Goal: Task Accomplishment & Management: Use online tool/utility

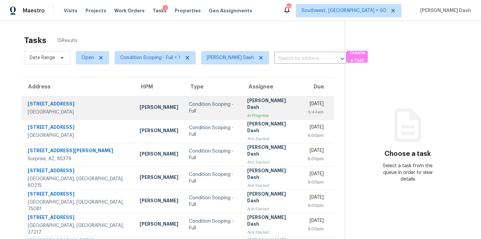
click at [184, 103] on td "Condition Scoping - Full" at bounding box center [213, 107] width 58 height 23
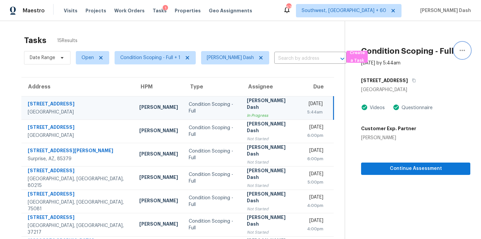
click at [460, 51] on icon "button" at bounding box center [463, 50] width 8 height 8
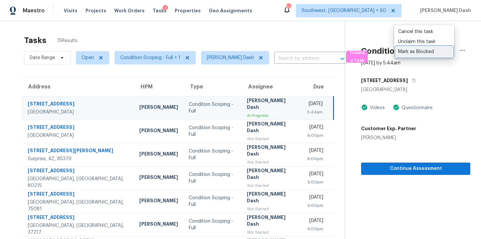
click at [425, 53] on div "Mark as Blocked" at bounding box center [425, 51] width 52 height 7
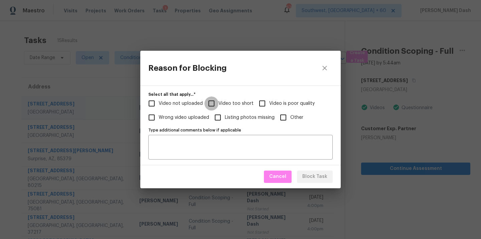
click at [213, 103] on input "Video too short" at bounding box center [212, 104] width 14 height 14
checkbox input "true"
click at [188, 103] on span "Video not uploaded" at bounding box center [181, 103] width 44 height 7
click at [159, 103] on input "Video not uploaded" at bounding box center [152, 104] width 14 height 14
checkbox input "true"
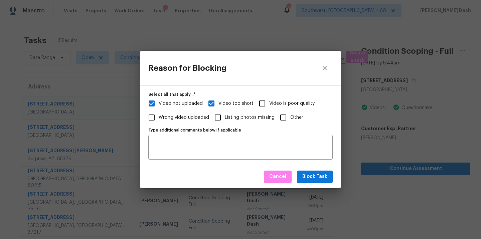
click at [283, 101] on span "Video is poor quality" at bounding box center [291, 103] width 45 height 7
click at [269, 101] on input "Video is poor quality" at bounding box center [262, 104] width 14 height 14
click at [262, 101] on input "Video is poor quality" at bounding box center [262, 104] width 14 height 14
checkbox input "false"
click at [305, 179] on span "Block Task" at bounding box center [315, 177] width 25 height 8
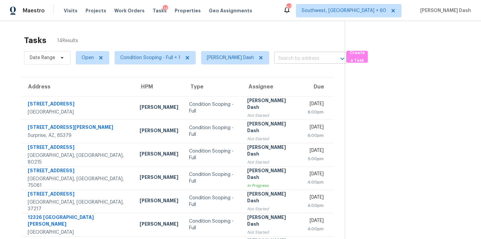
click at [296, 59] on input "text" at bounding box center [300, 58] width 53 height 10
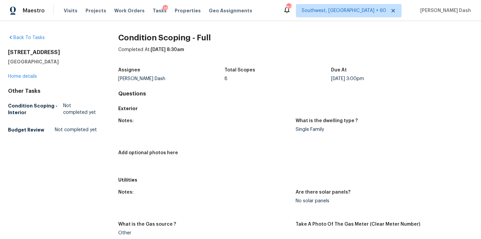
click at [153, 8] on div "Tasks 18" at bounding box center [160, 10] width 14 height 7
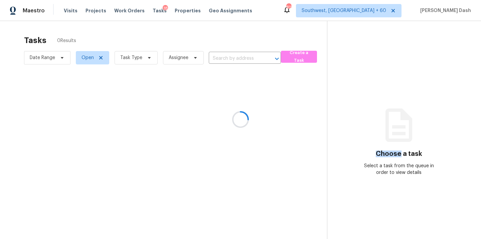
click at [152, 8] on div at bounding box center [240, 119] width 481 height 239
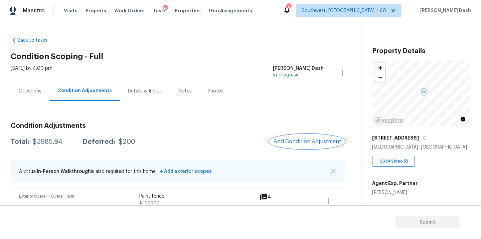
click at [305, 140] on span "Add Condition Adjustment" at bounding box center [308, 142] width 68 height 6
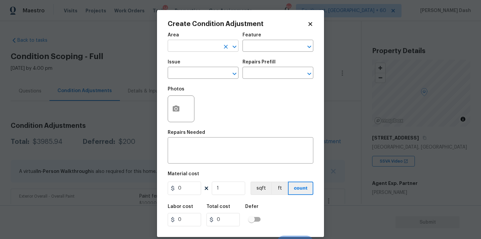
click at [210, 50] on input "text" at bounding box center [194, 46] width 52 height 10
click at [202, 61] on li "Roof" at bounding box center [203, 61] width 71 height 11
type input "Roof"
click at [264, 45] on input "text" at bounding box center [269, 46] width 52 height 10
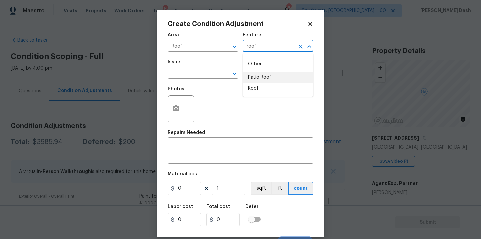
click at [259, 78] on li "Patio Roof" at bounding box center [278, 77] width 71 height 11
type input "Patio Roof"
click at [300, 47] on icon "Clear" at bounding box center [301, 47] width 4 height 4
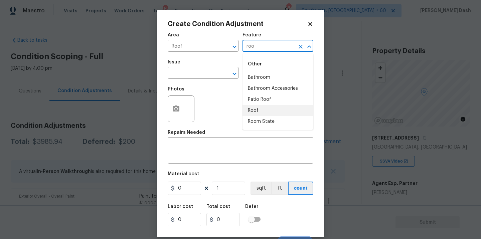
click at [260, 112] on li "Roof" at bounding box center [278, 110] width 71 height 11
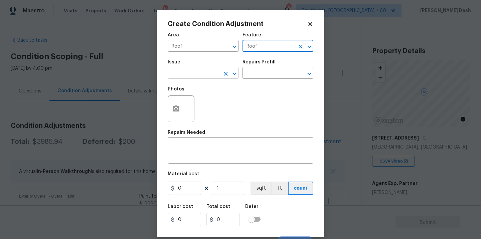
type input "Roof"
click at [205, 75] on input "text" at bounding box center [194, 74] width 52 height 10
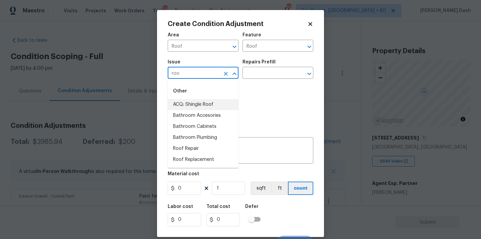
click at [194, 107] on li "ACQ: Shingle Roof" at bounding box center [203, 104] width 71 height 11
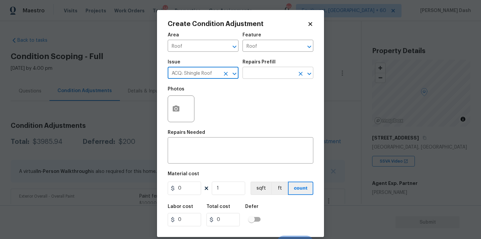
type input "ACQ: Shingle Roof"
click at [252, 75] on input "text" at bounding box center [269, 74] width 52 height 10
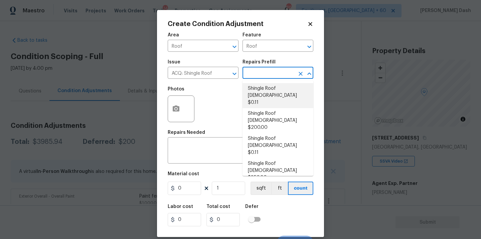
click at [270, 95] on li "Shingle Roof 0-10 Years Old $0.11" at bounding box center [278, 95] width 71 height 25
type input "Acquisition"
type textarea "Acquisition Scope: Shingle Roof 0-10 years in age maintenance."
type input "0.11"
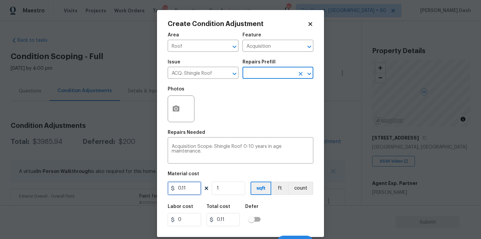
click at [192, 189] on input "0.11" at bounding box center [184, 188] width 33 height 13
type input "0.29"
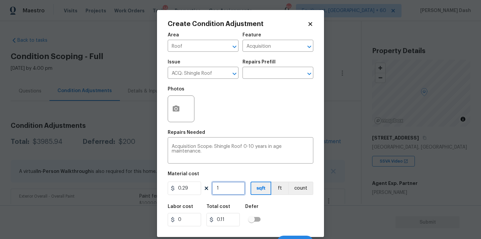
type input "0.29"
click at [235, 190] on input "1" at bounding box center [228, 188] width 33 height 13
click at [228, 189] on input "1" at bounding box center [228, 188] width 33 height 13
type input "0"
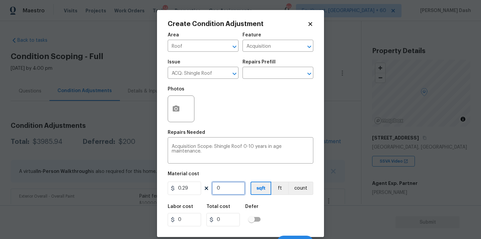
type input "2"
type input "0.58"
type input "20"
type input "5.799999999999999"
type input "209"
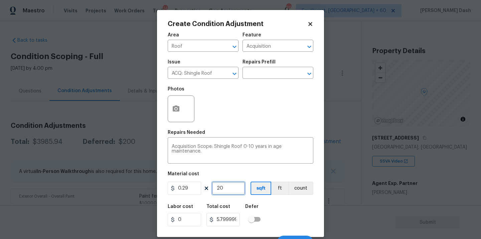
type input "60.60999999999999"
type input "2098"
type input "608.42"
type input "2098"
click at [188, 189] on input "0.29" at bounding box center [184, 188] width 33 height 13
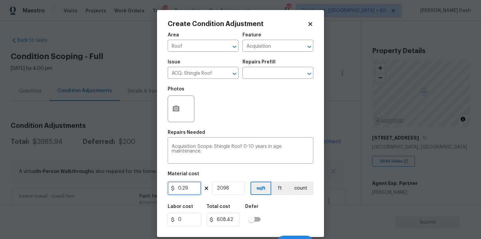
click at [188, 189] on input "0.29" at bounding box center [184, 188] width 33 height 13
type input "609"
type input "1277682"
click at [239, 188] on input "2098" at bounding box center [228, 188] width 33 height 13
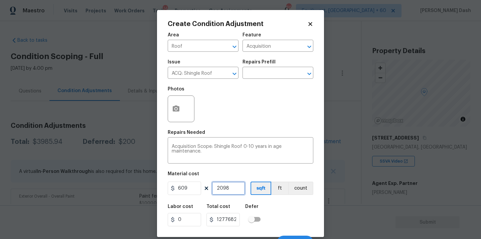
type input "209"
type input "127281"
type input "20"
type input "12180"
type input "2"
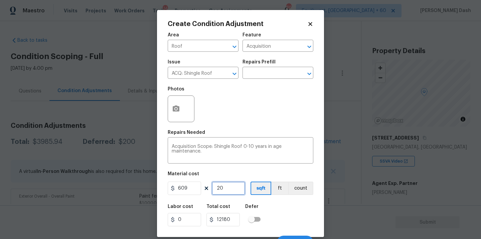
type input "1218"
type input "0"
type input "1"
type input "609"
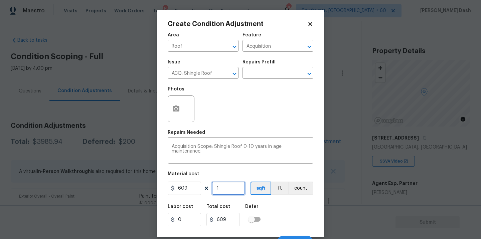
type input "1"
click at [303, 188] on button "count" at bounding box center [301, 188] width 25 height 13
click at [300, 235] on div "Cancel Create" at bounding box center [241, 240] width 146 height 19
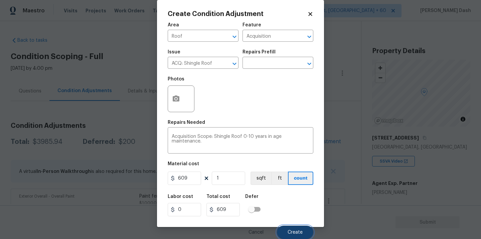
click at [297, 230] on span "Create" at bounding box center [295, 232] width 15 height 5
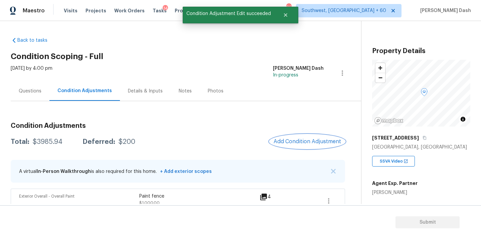
scroll to position [0, 0]
click at [292, 139] on span "Add Condition Adjustment" at bounding box center [308, 142] width 68 height 6
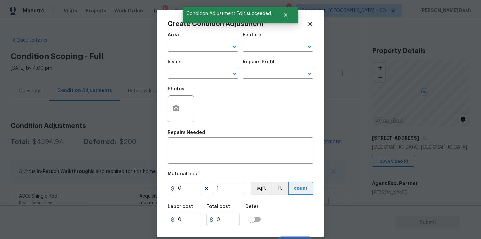
click at [195, 41] on div "Area" at bounding box center [203, 37] width 71 height 9
click at [195, 44] on input "text" at bounding box center [194, 46] width 52 height 10
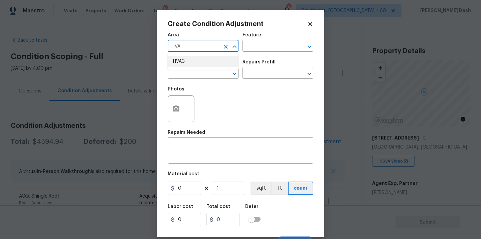
click at [194, 61] on li "HVAC" at bounding box center [203, 61] width 71 height 11
type input "HVAC"
click at [265, 46] on input "text" at bounding box center [269, 46] width 52 height 10
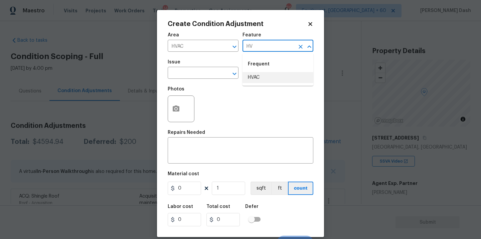
click at [265, 80] on li "HVAC" at bounding box center [278, 77] width 71 height 11
type input "HVAC"
click at [212, 77] on input "text" at bounding box center [194, 74] width 52 height 10
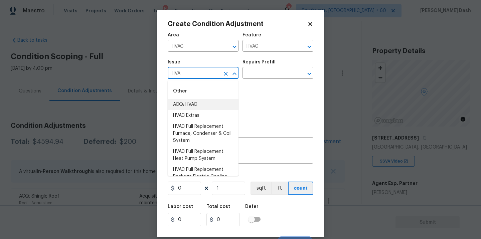
click at [202, 104] on li "ACQ: HVAC" at bounding box center [203, 104] width 71 height 11
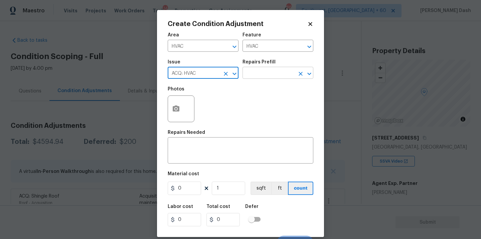
type input "ACQ: HVAC"
click at [260, 77] on input "text" at bounding box center [269, 74] width 52 height 10
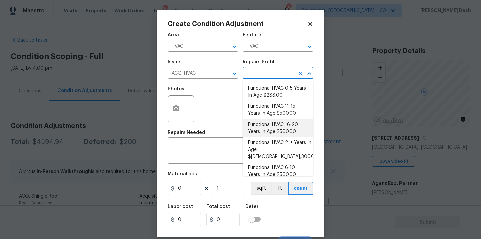
click at [418, 192] on body "Maestro Visits Projects Work Orders Tasks 14 Properties Geo Assignments 864 Sou…" at bounding box center [240, 119] width 481 height 239
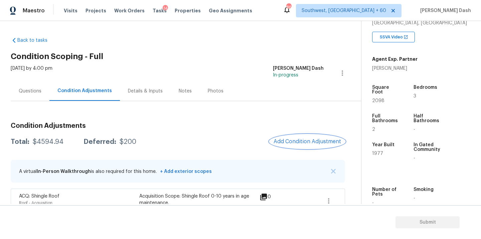
scroll to position [125, 0]
click at [306, 137] on button "Add Condition Adjustment" at bounding box center [308, 142] width 76 height 14
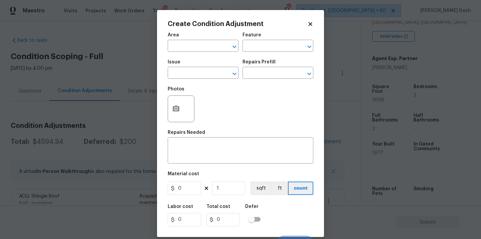
click at [198, 35] on div "Area" at bounding box center [203, 37] width 71 height 9
click at [197, 46] on input "text" at bounding box center [194, 46] width 52 height 10
click at [191, 62] on li "HVAC" at bounding box center [203, 61] width 71 height 11
type input "HVAC"
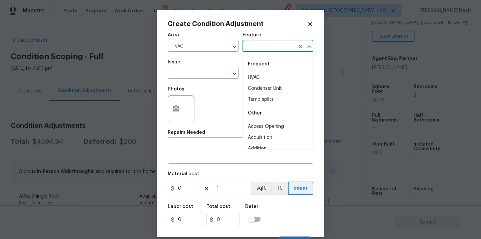
click at [253, 50] on input "text" at bounding box center [269, 46] width 52 height 10
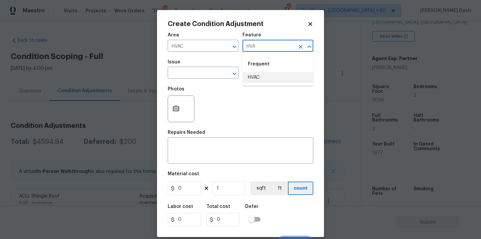
click at [257, 79] on li "HVAC" at bounding box center [278, 77] width 71 height 11
type input "HVAC"
click at [203, 79] on input "text" at bounding box center [194, 74] width 52 height 10
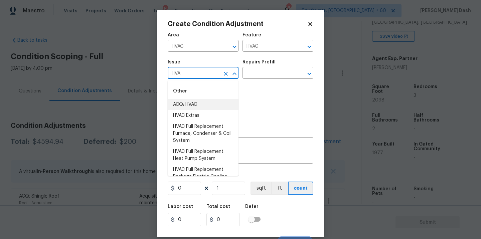
click at [195, 103] on li "ACQ: HVAC" at bounding box center [203, 104] width 71 height 11
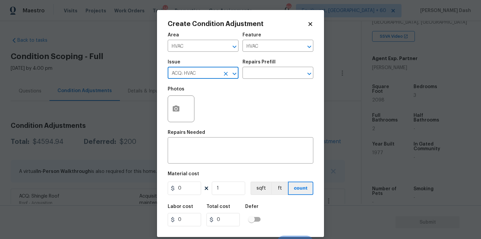
type input "ACQ: HVAC"
click at [259, 80] on div "Issue ACQ: HVAC ​ Repairs Prefill ​" at bounding box center [241, 69] width 146 height 27
click at [259, 72] on input "text" at bounding box center [269, 74] width 52 height 10
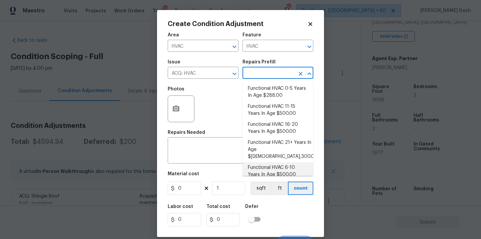
click at [272, 165] on li "Functional HVAC 6-10 Years In Age $500.00" at bounding box center [278, 171] width 71 height 18
type input "Acquisition"
type textarea "Acquisition Scope: Functional HVAC 6-10 years"
type input "500"
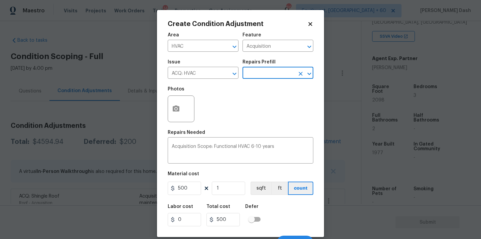
scroll to position [10, 0]
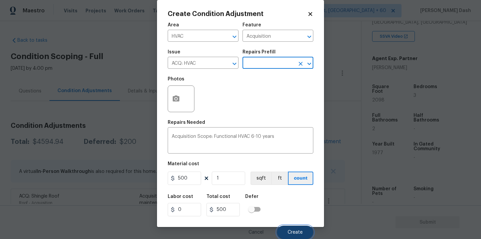
click at [299, 232] on span "Create" at bounding box center [295, 232] width 15 height 5
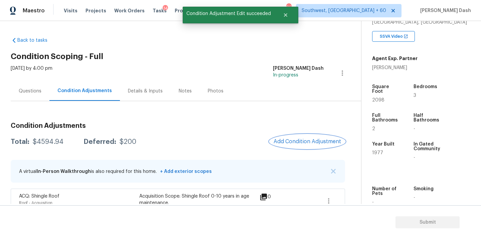
scroll to position [0, 0]
click at [296, 138] on button "Add Condition Adjustment" at bounding box center [308, 142] width 76 height 14
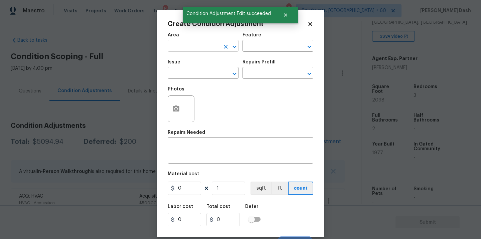
click at [201, 50] on input "text" at bounding box center [194, 46] width 52 height 10
click at [195, 67] on li "Exterior Overall" at bounding box center [203, 72] width 71 height 11
type input "Exterior Overall"
click at [262, 46] on input "text" at bounding box center [269, 46] width 52 height 10
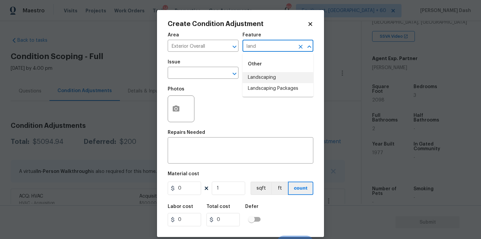
click at [257, 75] on li "Landscaping" at bounding box center [278, 77] width 71 height 11
type input "Landscaping"
click at [179, 99] on button "button" at bounding box center [176, 109] width 16 height 26
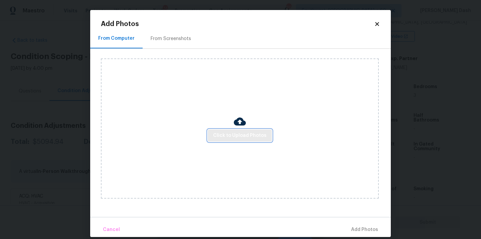
click at [228, 130] on button "Click to Upload Photos" at bounding box center [240, 136] width 64 height 12
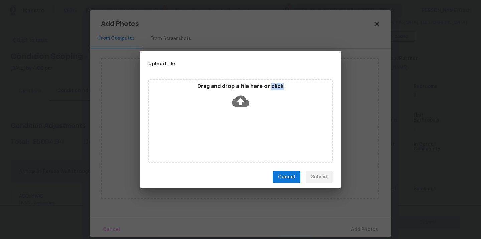
click at [228, 130] on div "Drag and drop a file here or click" at bounding box center [240, 122] width 185 height 84
